Goal: Task Accomplishment & Management: Use online tool/utility

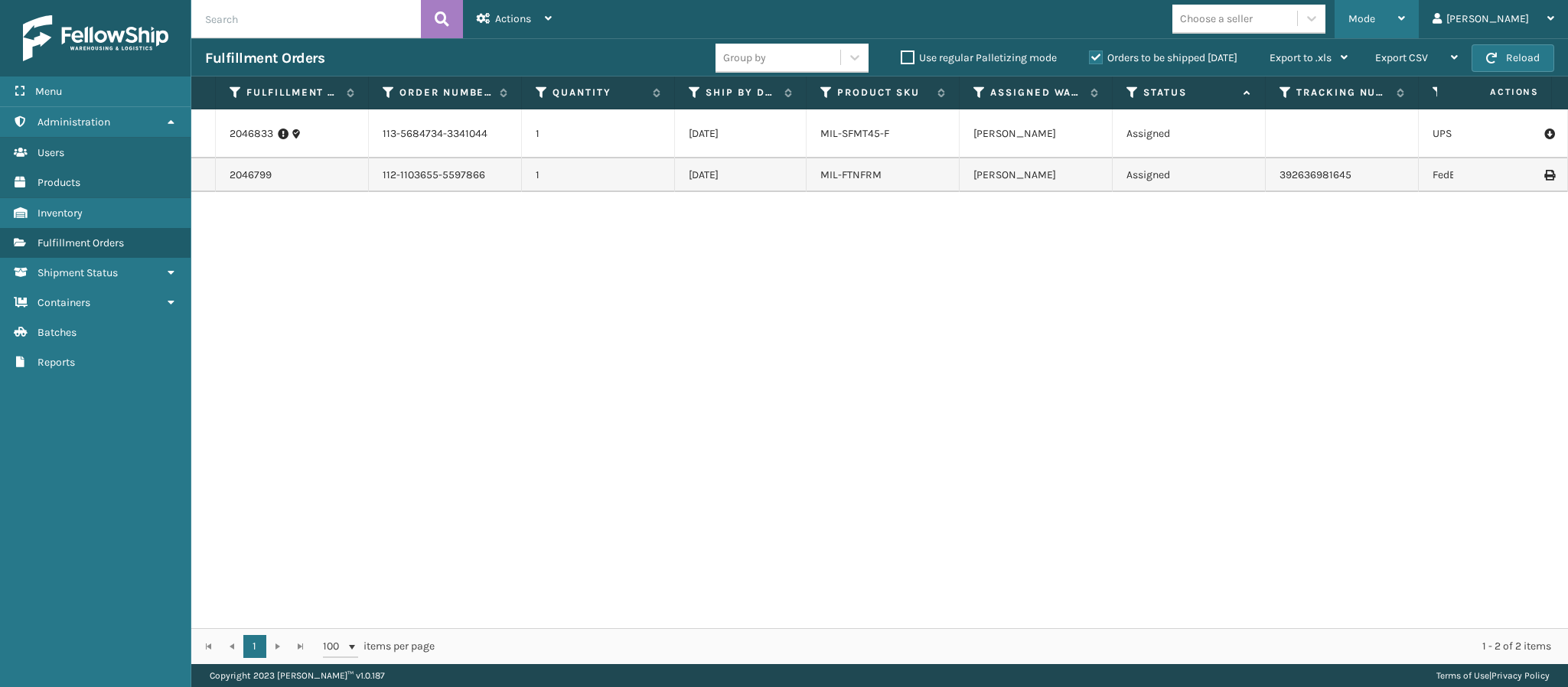
click at [1406, 10] on div "Mode" at bounding box center [1377, 19] width 57 height 38
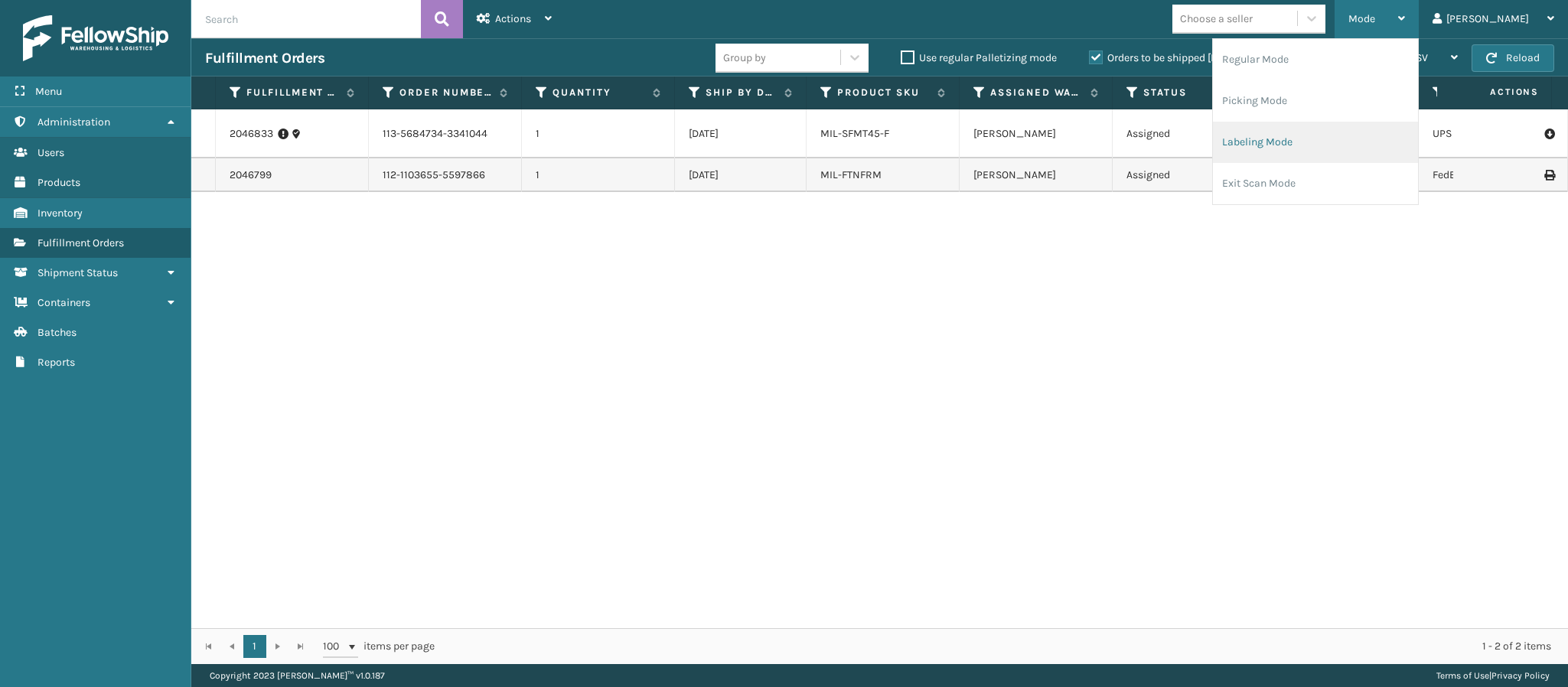
click at [1318, 149] on li "Labeling Mode" at bounding box center [1316, 141] width 205 height 41
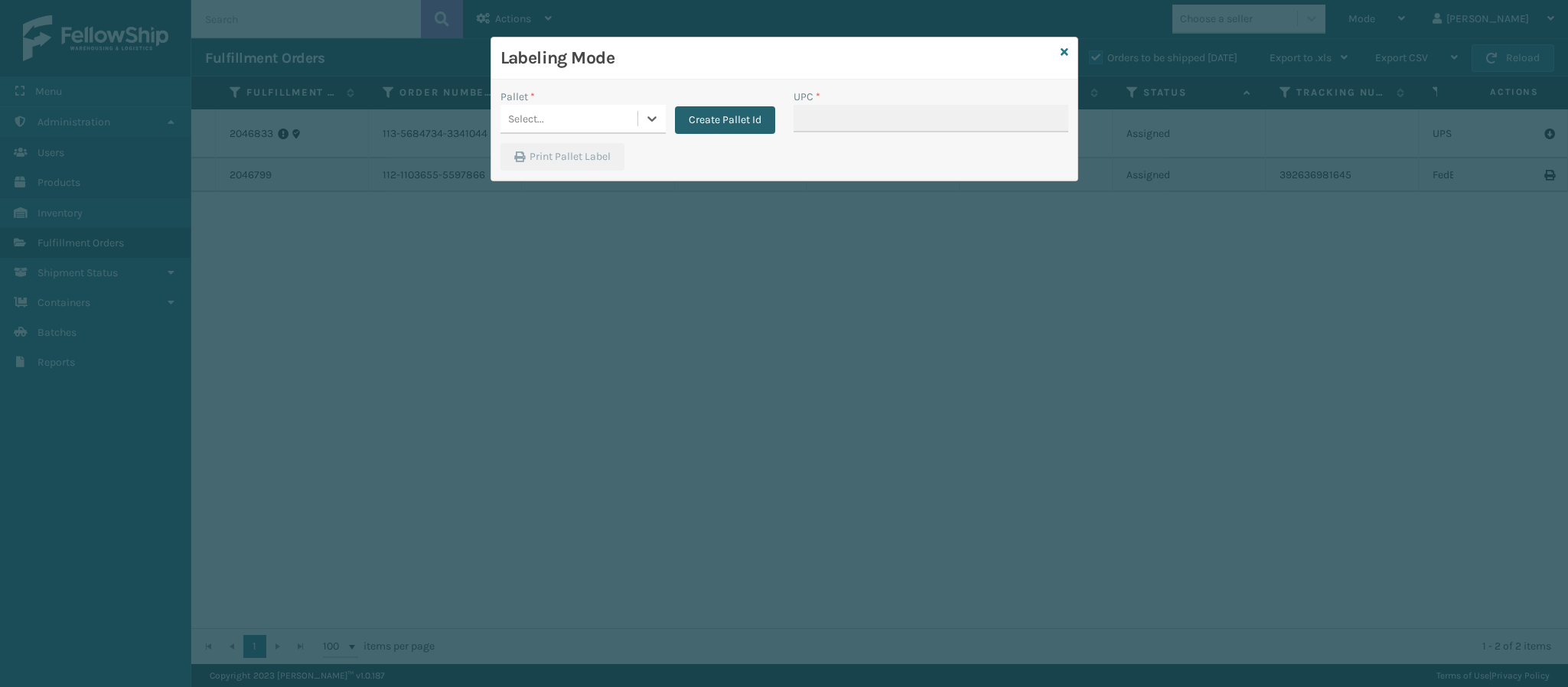
click at [742, 118] on button "Create Pallet Id" at bounding box center [725, 120] width 100 height 28
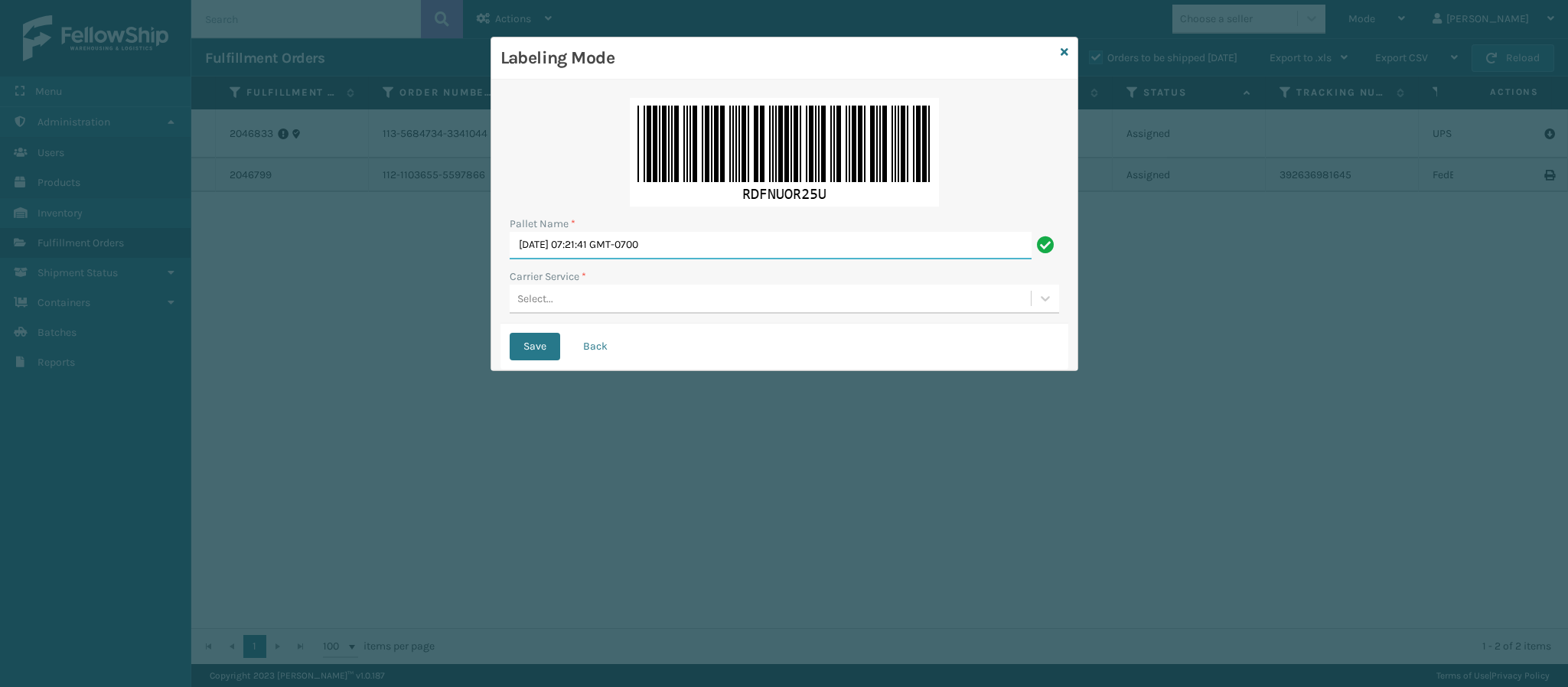
click at [678, 249] on input "[DATE] 07:21:41 GMT-0700" at bounding box center [771, 246] width 522 height 28
type input "FedEx Ground T568259"
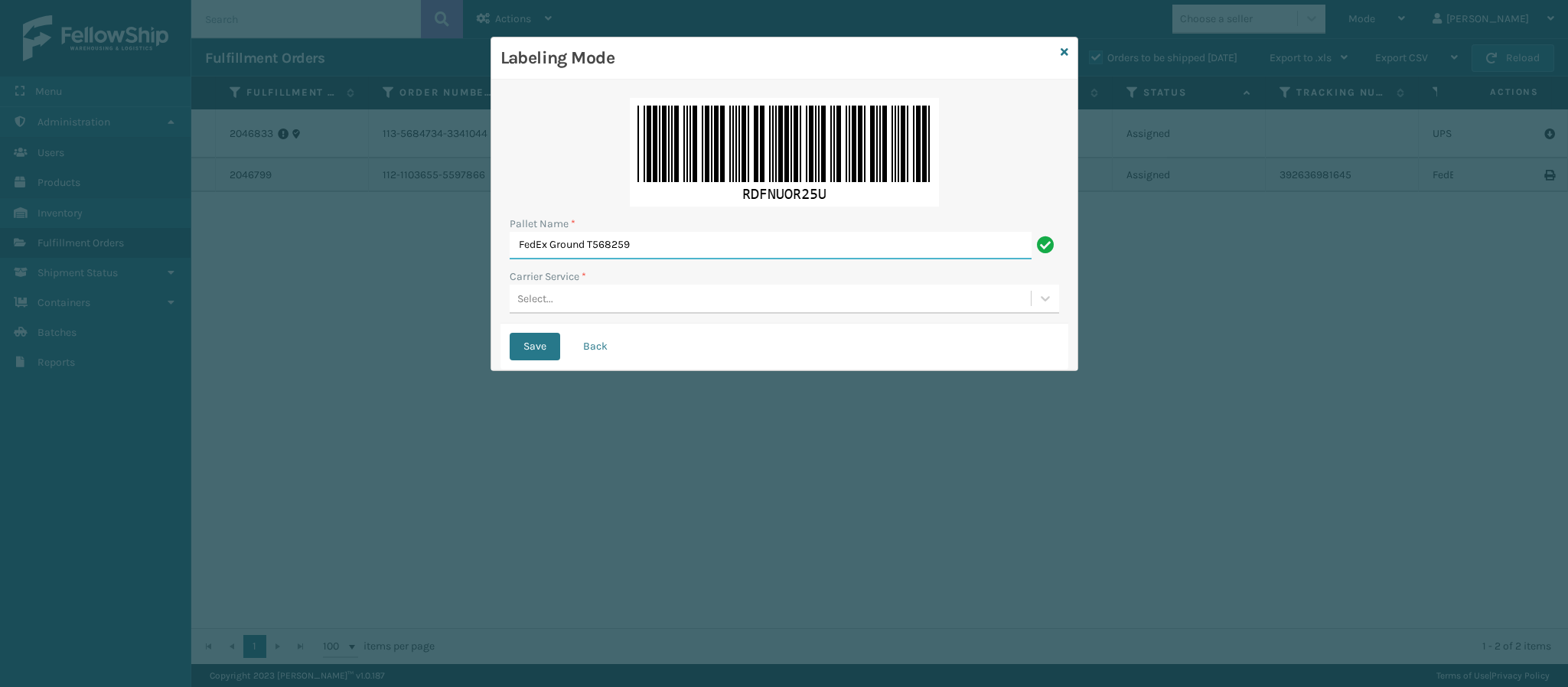
click at [510, 333] on button "Save" at bounding box center [535, 347] width 51 height 28
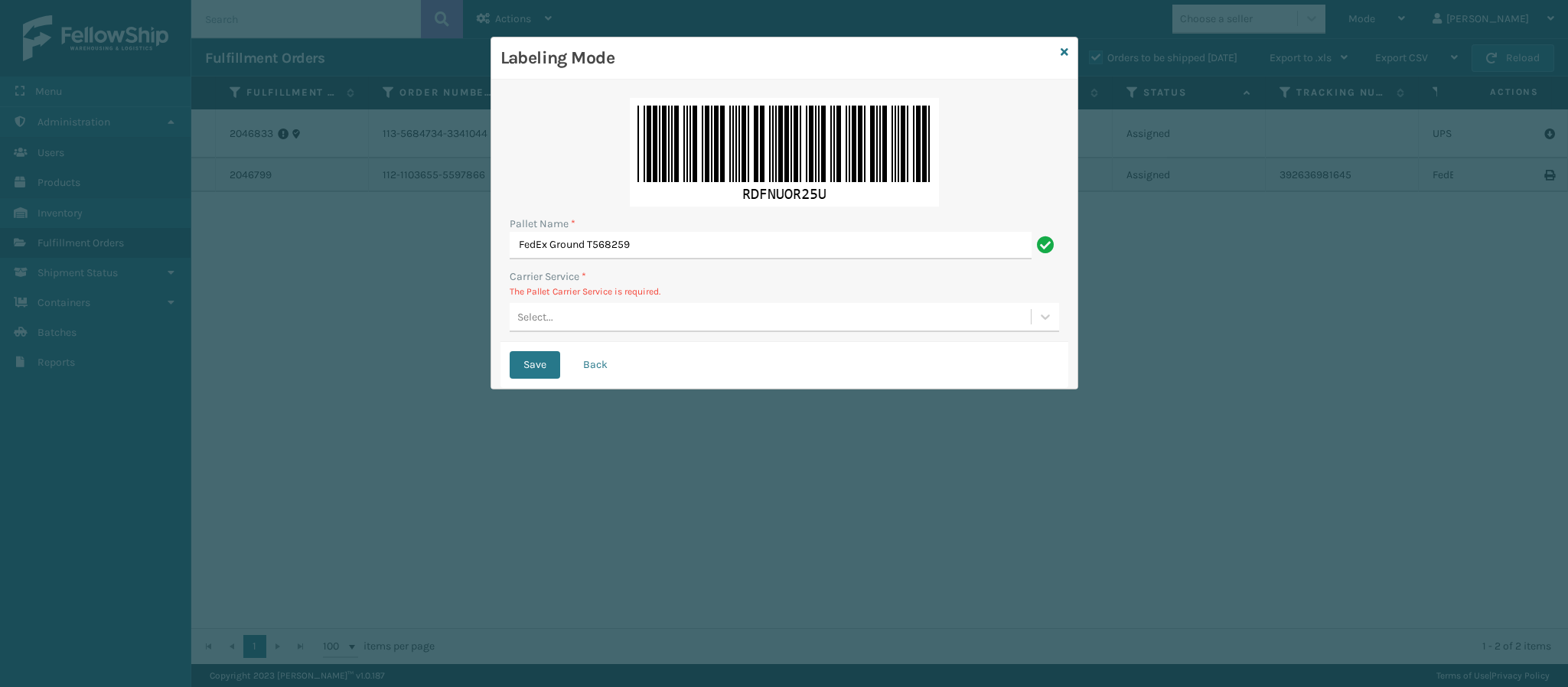
click at [552, 317] on div "Select..." at bounding box center [535, 317] width 36 height 16
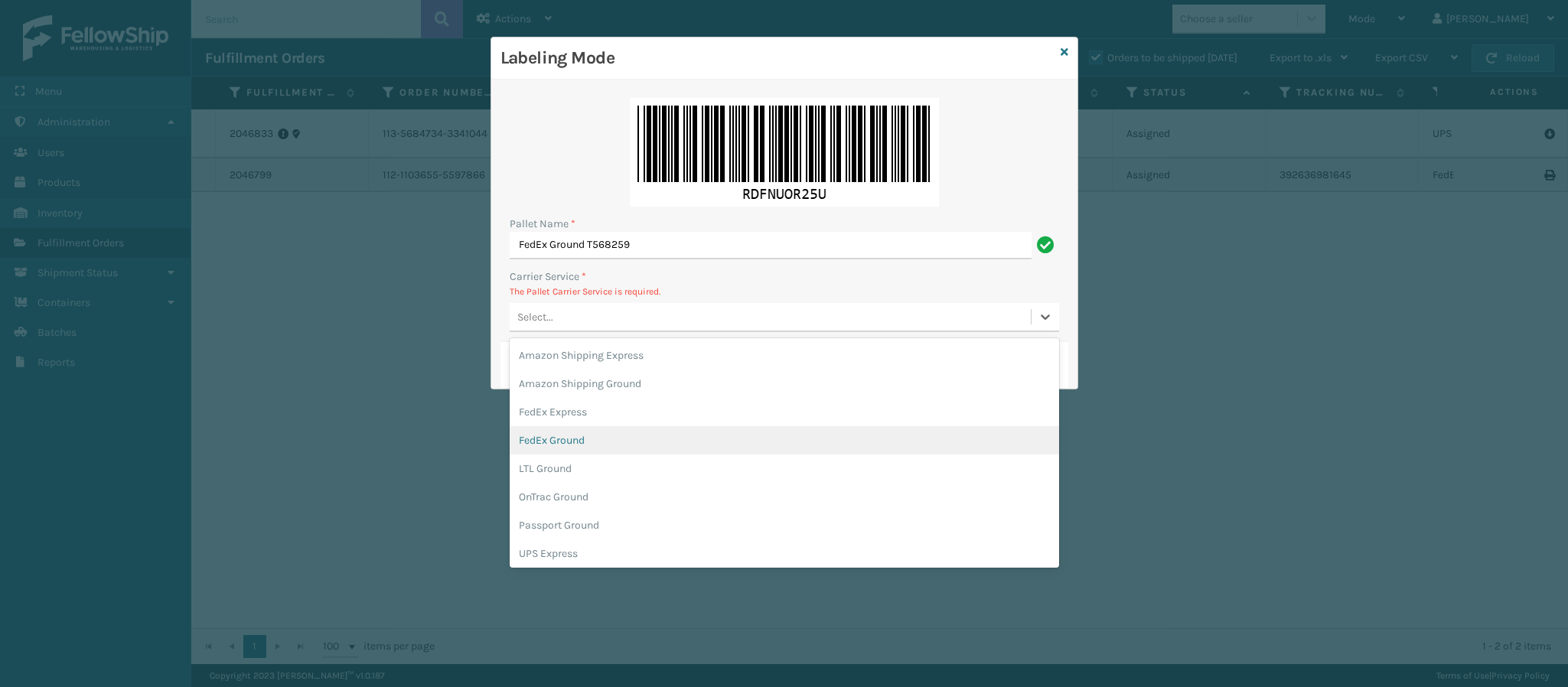
click at [787, 443] on div "FedEx Ground" at bounding box center [784, 440] width 549 height 28
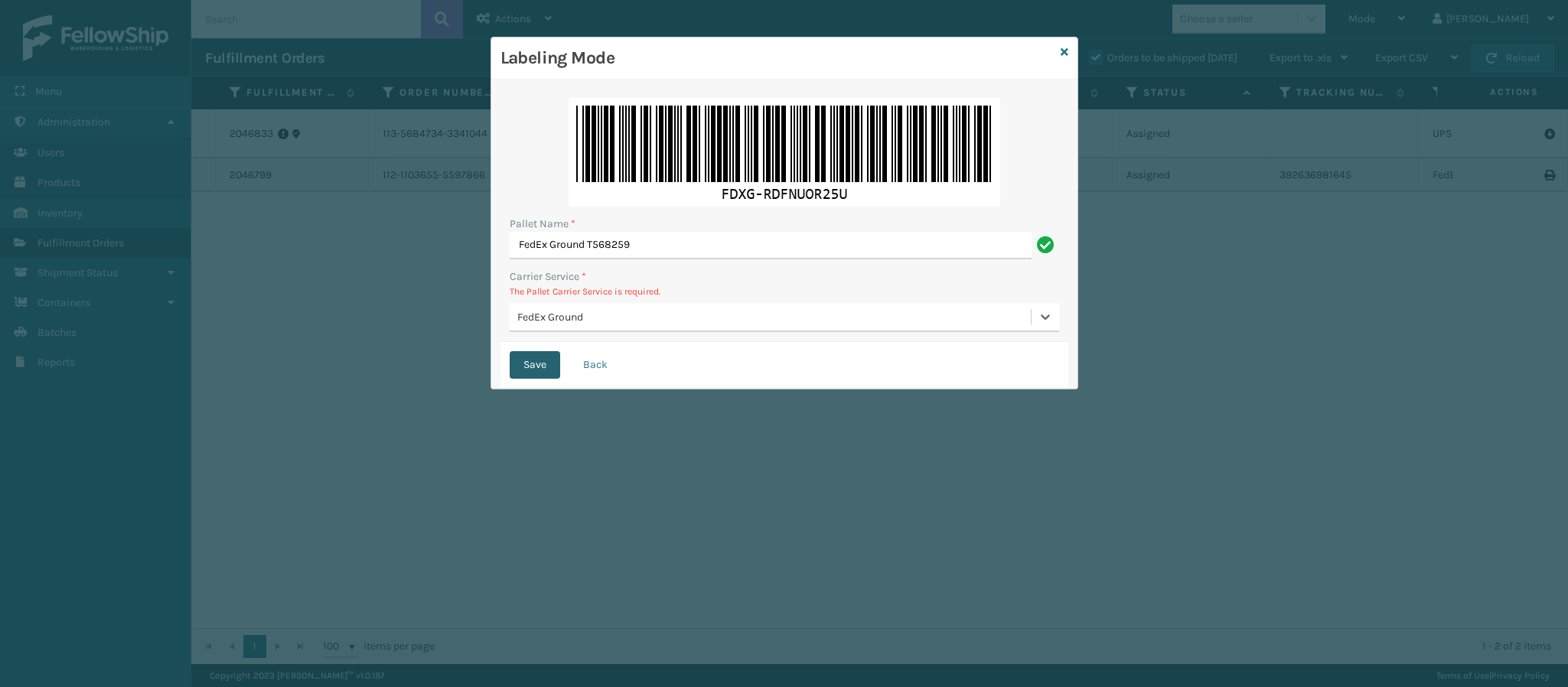
click at [543, 372] on button "Save" at bounding box center [535, 365] width 51 height 28
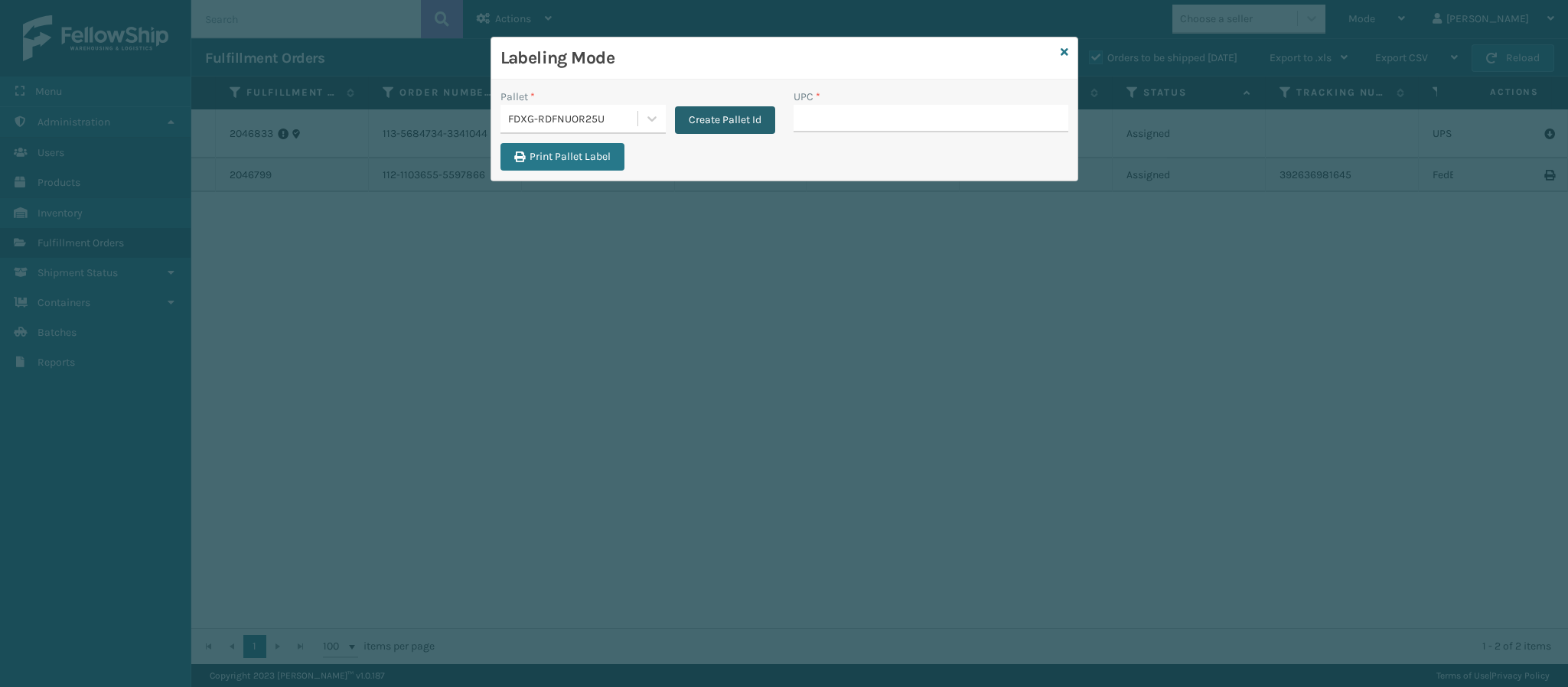
click at [724, 128] on button "Create Pallet Id" at bounding box center [725, 120] width 100 height 28
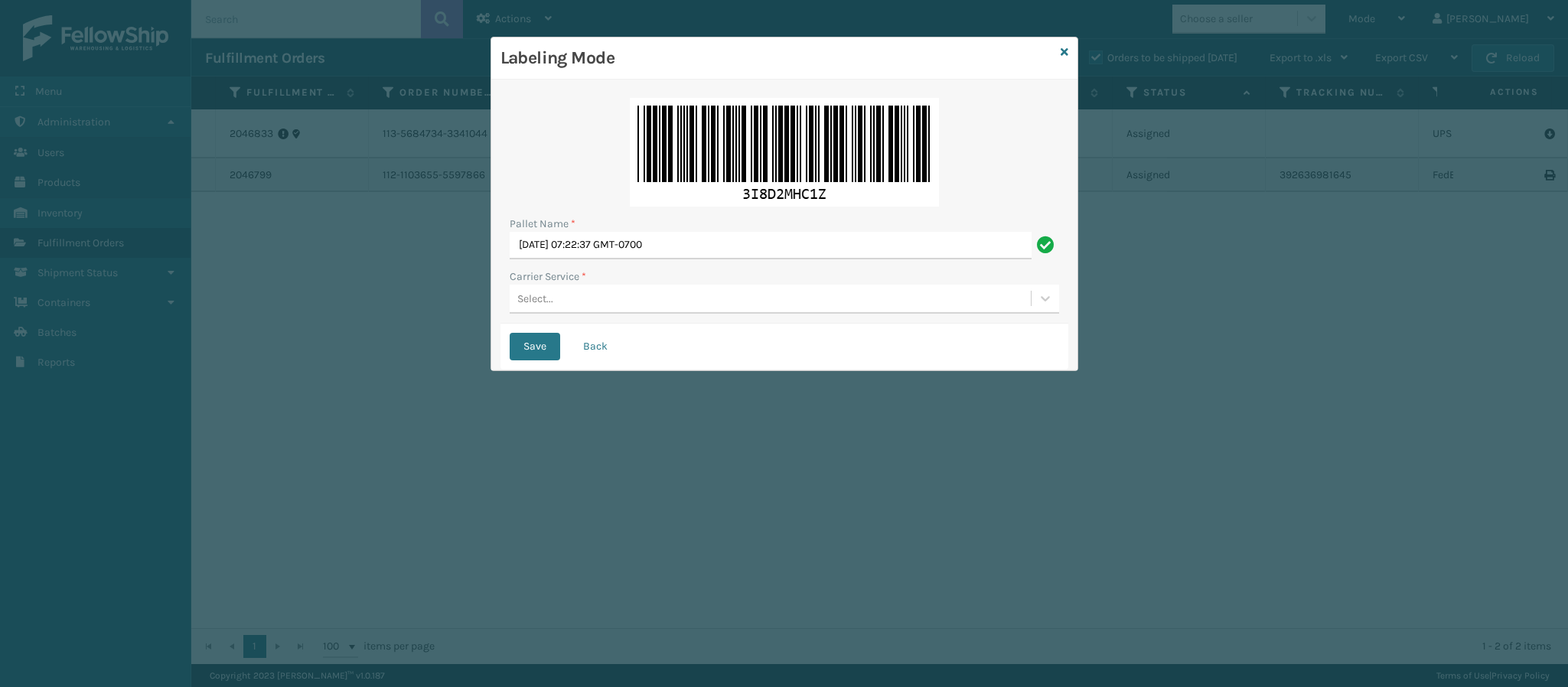
click at [722, 263] on div "Pallet Name * [DATE] 07:22:37 GMT-0700 Carrier Service * Select..." at bounding box center [784, 206] width 568 height 235
click at [719, 251] on input "[DATE] 07:22:37 GMT-0700" at bounding box center [771, 246] width 522 height 28
type input "UPS Ground UPST3834771"
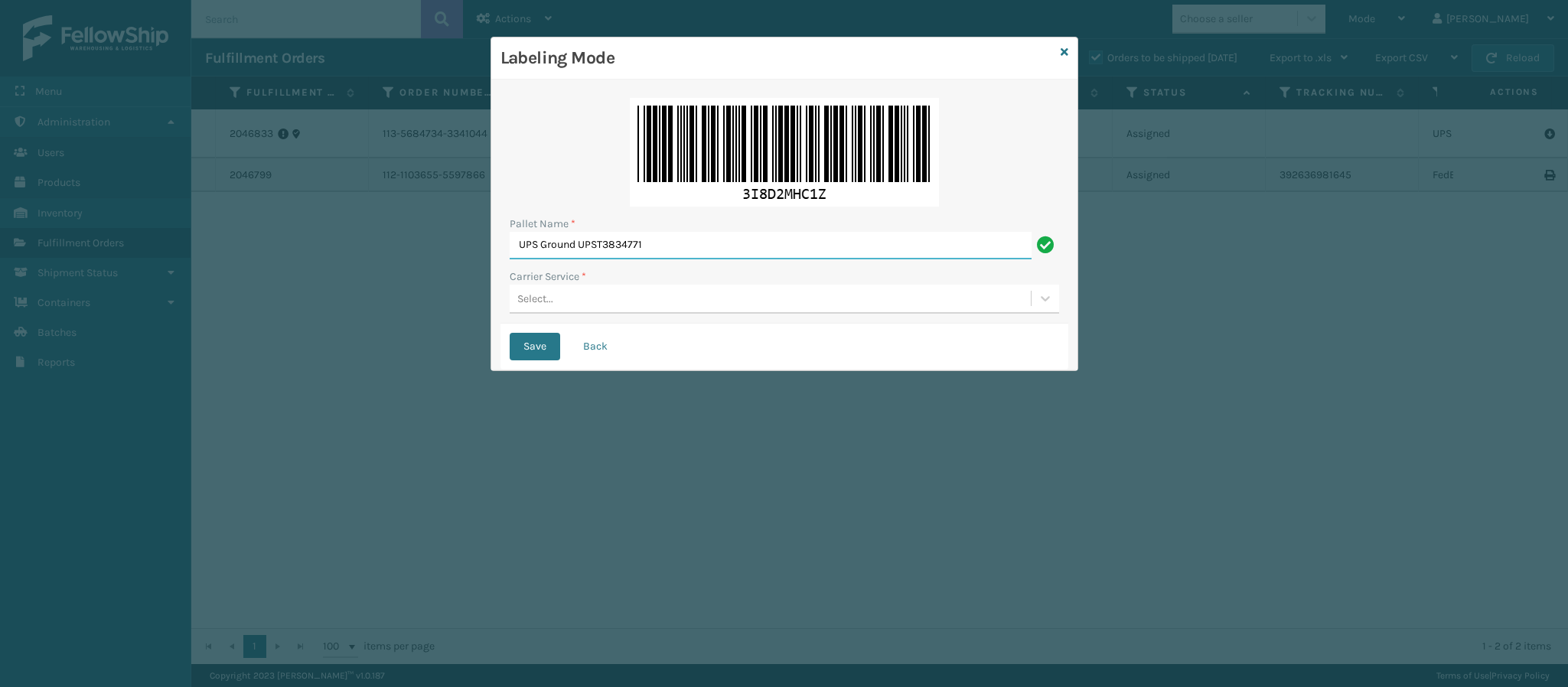
click at [510, 333] on button "Save" at bounding box center [535, 347] width 51 height 28
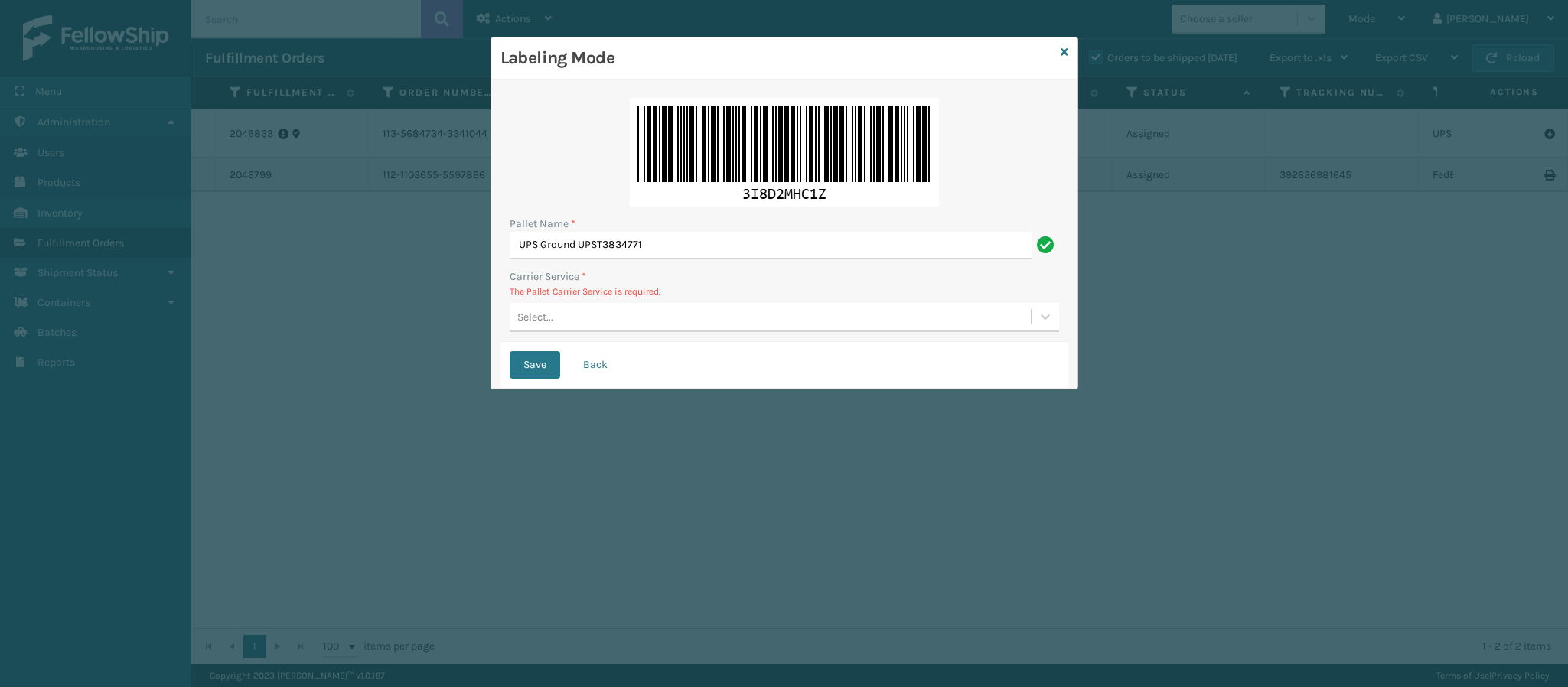
click at [657, 328] on div "Select..." at bounding box center [784, 317] width 549 height 29
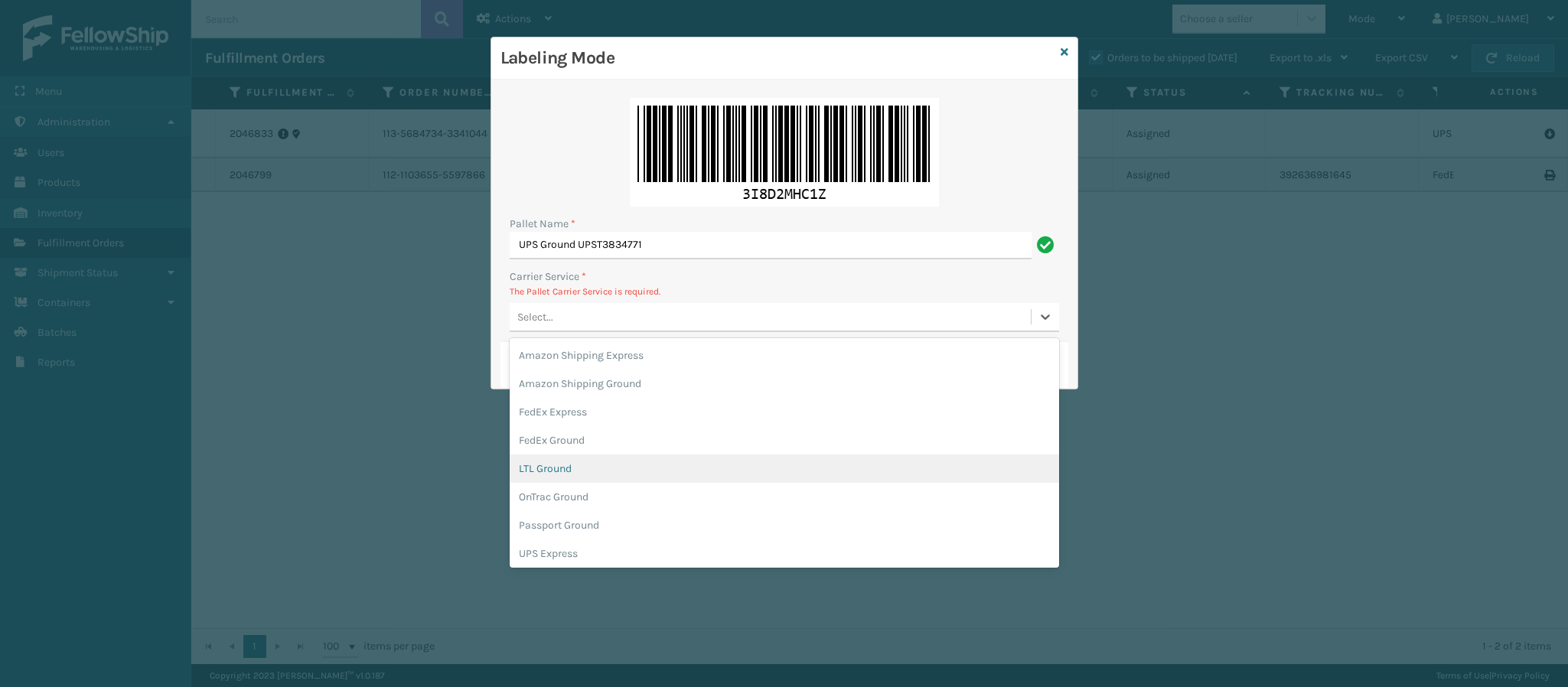
scroll to position [87, 0]
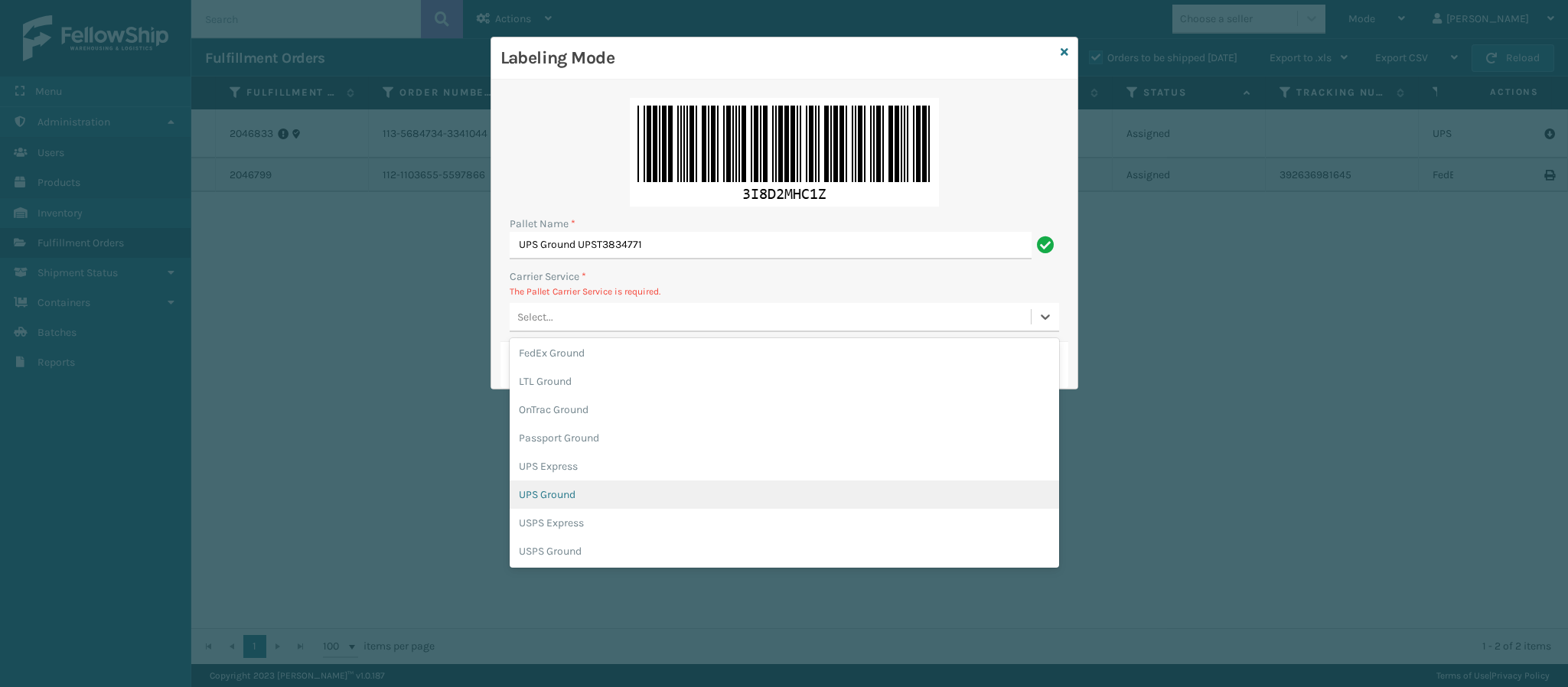
click at [645, 506] on div "UPS Ground" at bounding box center [784, 495] width 549 height 28
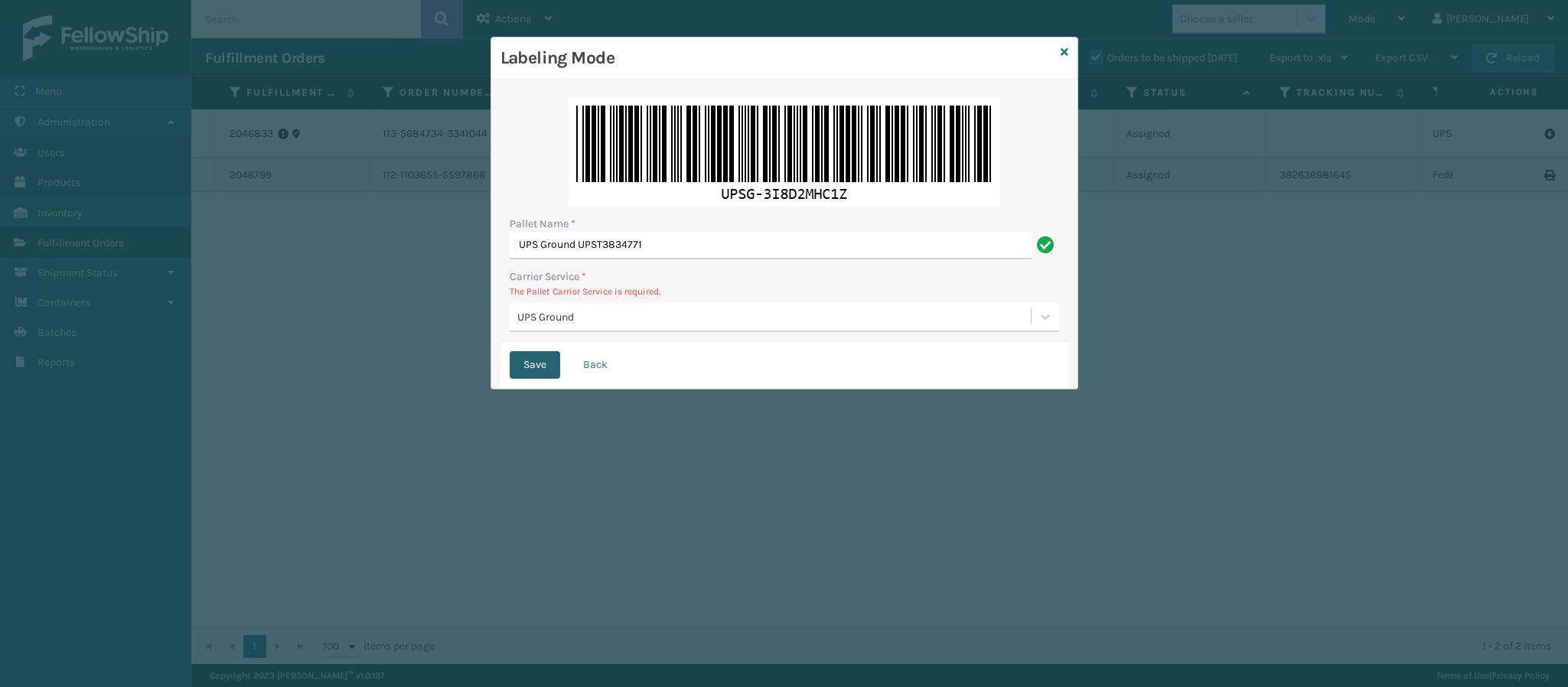
click at [542, 373] on button "Save" at bounding box center [535, 365] width 51 height 28
